Goal: Find specific fact

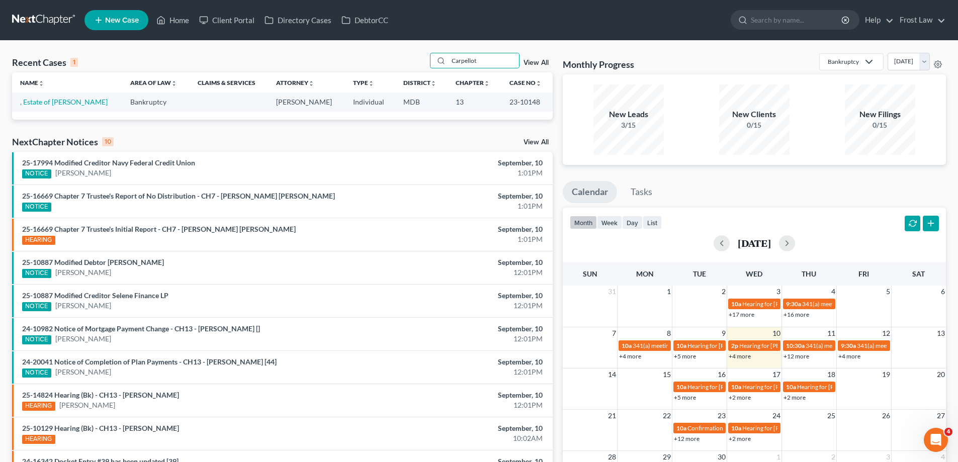
type input "Carpellot"
drag, startPoint x: 539, startPoint y: 105, endPoint x: 509, endPoint y: 104, distance: 29.7
click at [509, 104] on td "23-10148" at bounding box center [527, 102] width 51 height 19
copy td "23-10148"
drag, startPoint x: 124, startPoint y: 104, endPoint x: 52, endPoint y: 109, distance: 72.1
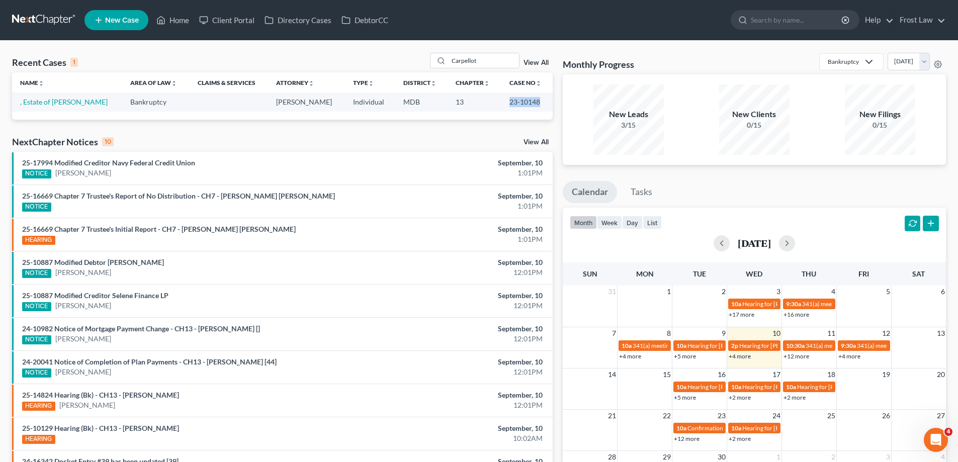
click at [52, 109] on td ", Estate of [PERSON_NAME]" at bounding box center [67, 102] width 110 height 19
copy link "[PERSON_NAME]"
drag, startPoint x: 540, startPoint y: 101, endPoint x: 509, endPoint y: 100, distance: 31.2
click at [509, 100] on td "23-10148" at bounding box center [527, 102] width 51 height 19
copy td "23-10148"
